Goal: Find specific page/section: Find specific page/section

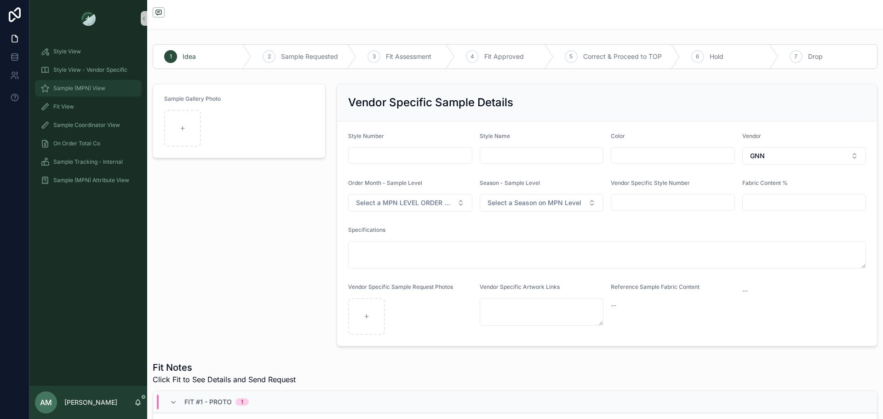
click at [122, 94] on div "Sample (MPN) View" at bounding box center [88, 88] width 96 height 15
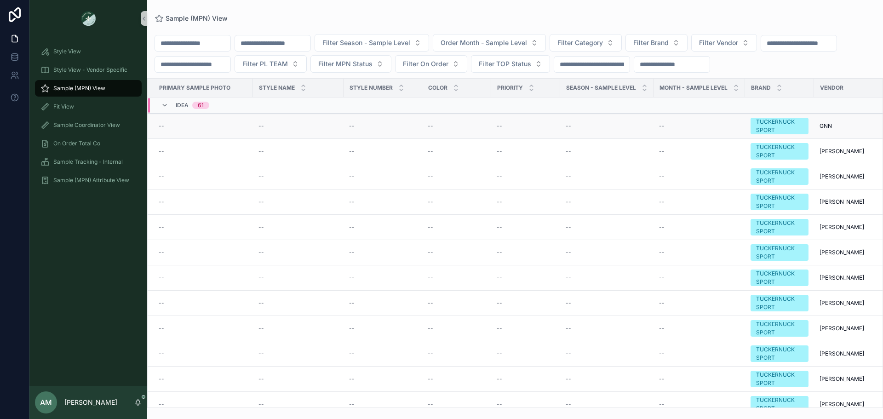
click at [223, 130] on div "--" at bounding box center [203, 125] width 89 height 7
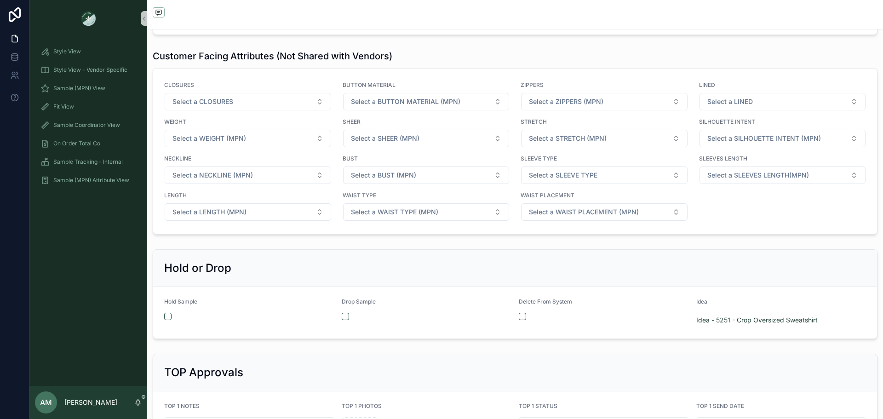
scroll to position [1356, 0]
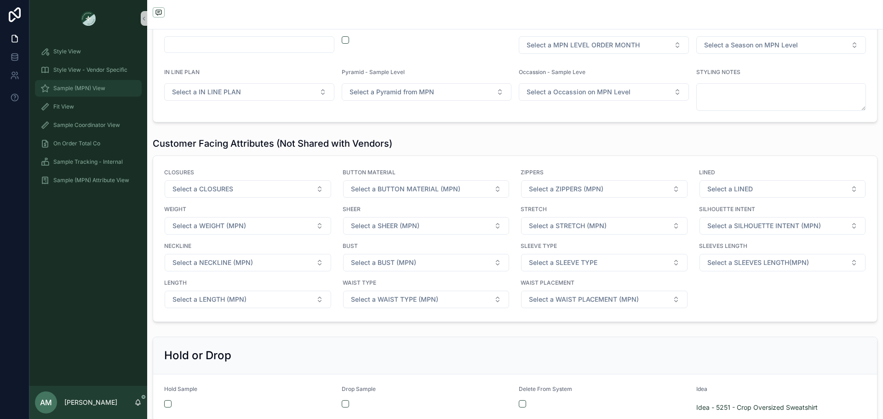
click at [108, 87] on div "Sample (MPN) View" at bounding box center [88, 88] width 96 height 15
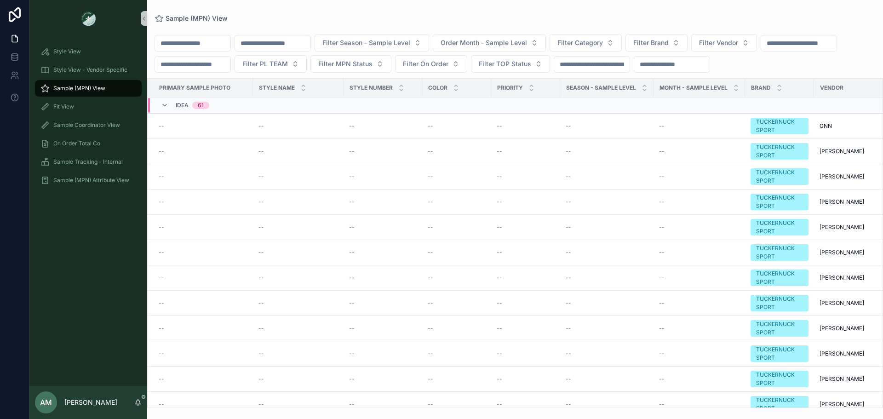
click at [172, 113] on div "Idea 61" at bounding box center [185, 105] width 48 height 15
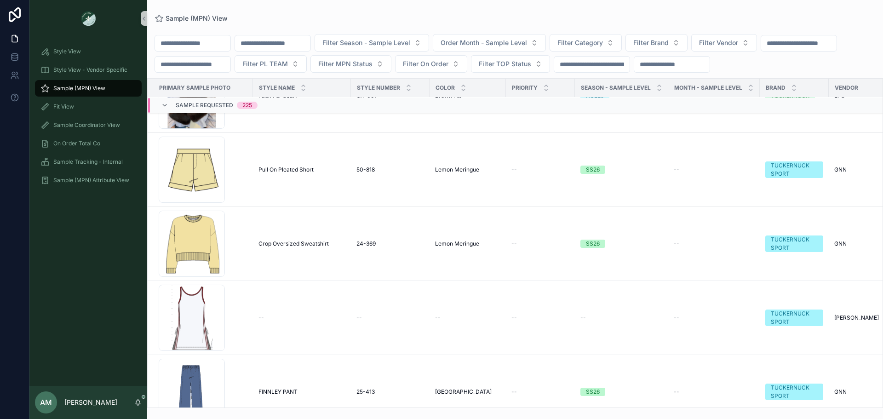
scroll to position [3754, 0]
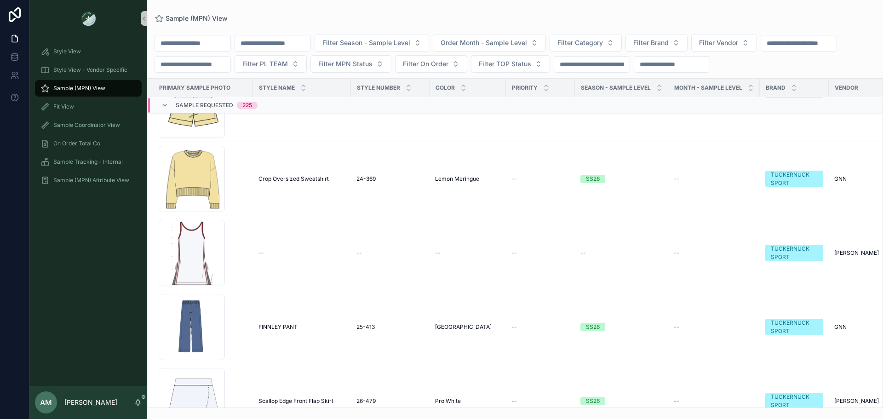
click at [202, 189] on div "Screenshot-2025-09-05-at-7.28.15-PM .png" at bounding box center [192, 179] width 66 height 66
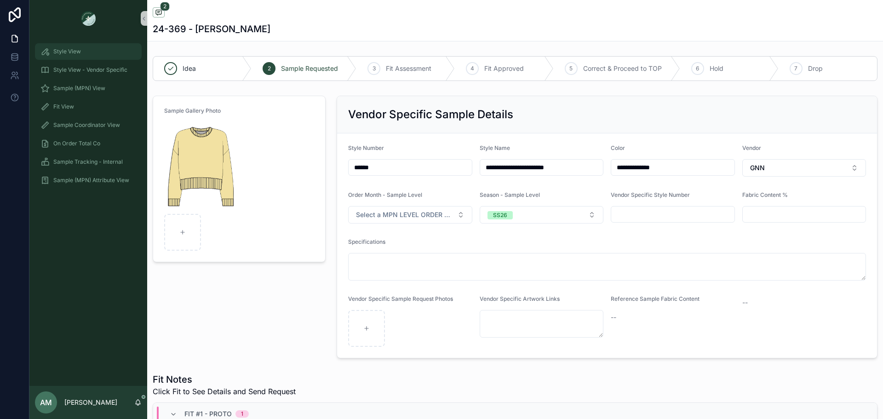
click at [91, 56] on div "Style View" at bounding box center [88, 51] width 96 height 15
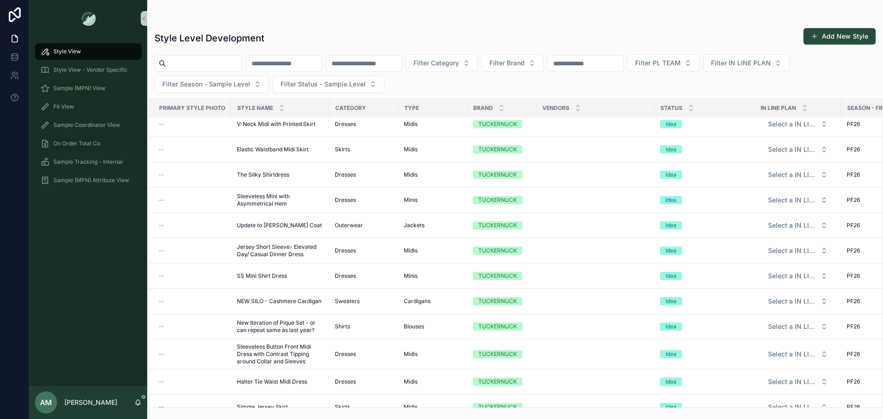
scroll to position [368, 0]
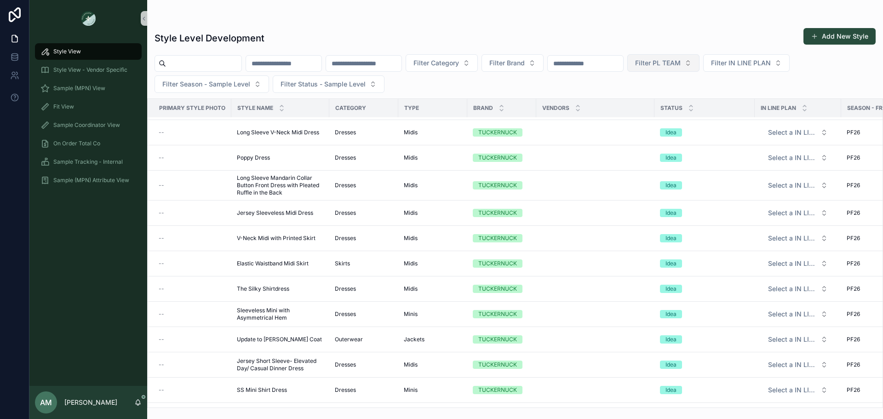
click at [699, 68] on button "Filter PL TEAM" at bounding box center [663, 62] width 72 height 17
click at [732, 111] on div "[GEOGRAPHIC_DATA]" at bounding box center [757, 115] width 110 height 15
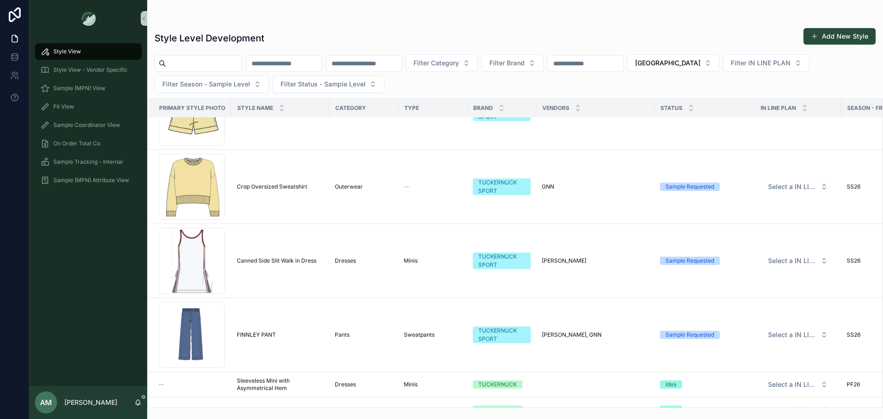
scroll to position [368, 0]
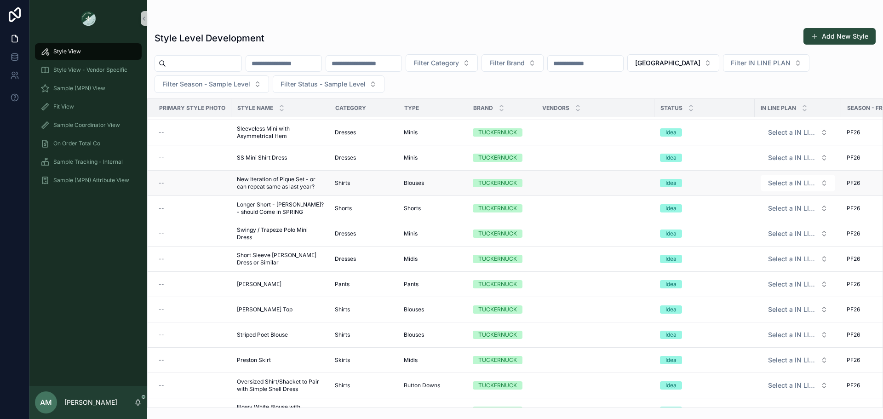
click at [286, 178] on span "New Iteration of Pique Set - or can repeat same as last year?" at bounding box center [280, 183] width 87 height 15
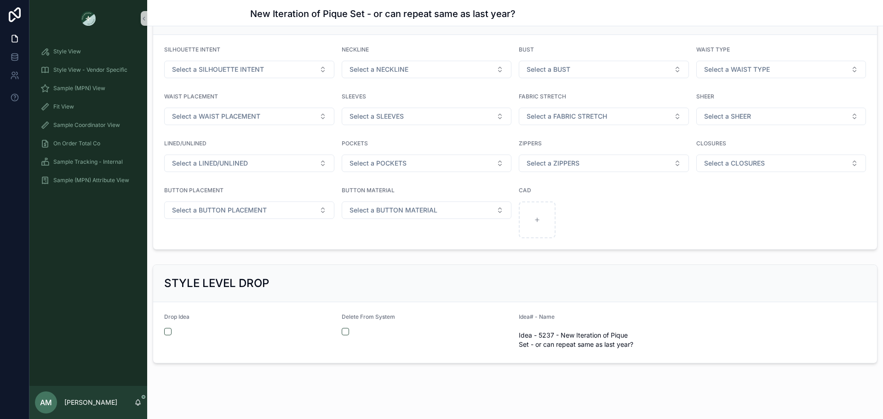
scroll to position [873, 0]
